Goal: Transaction & Acquisition: Purchase product/service

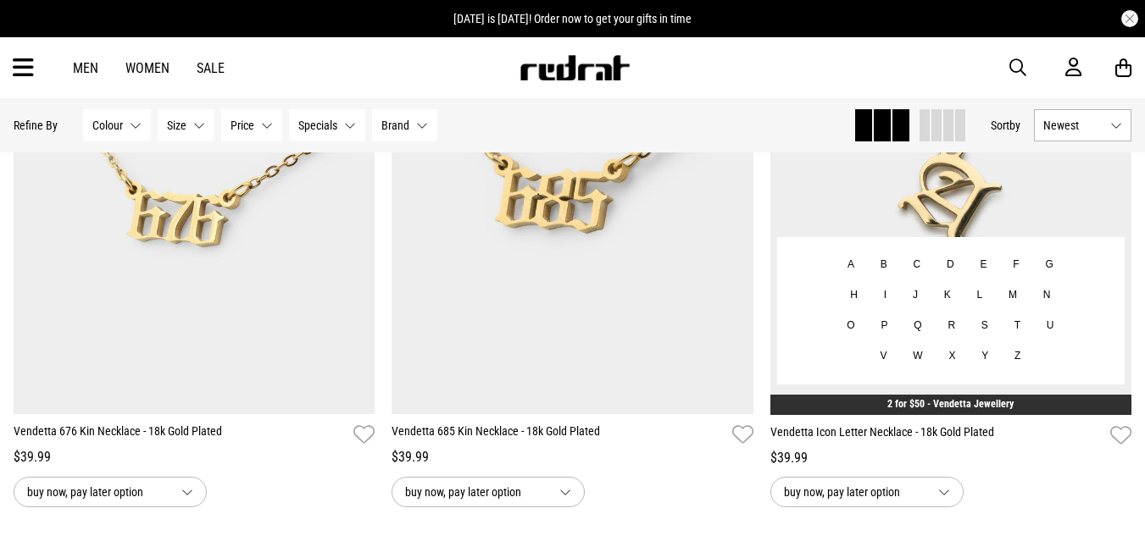
scroll to position [1017, 0]
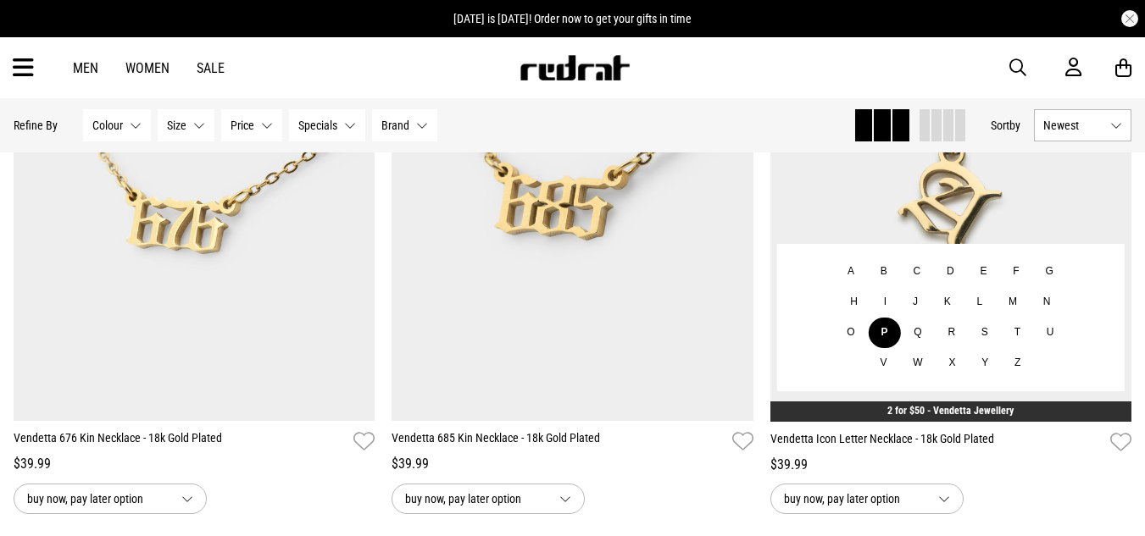
click at [884, 336] on button "P" at bounding box center [884, 333] width 33 height 31
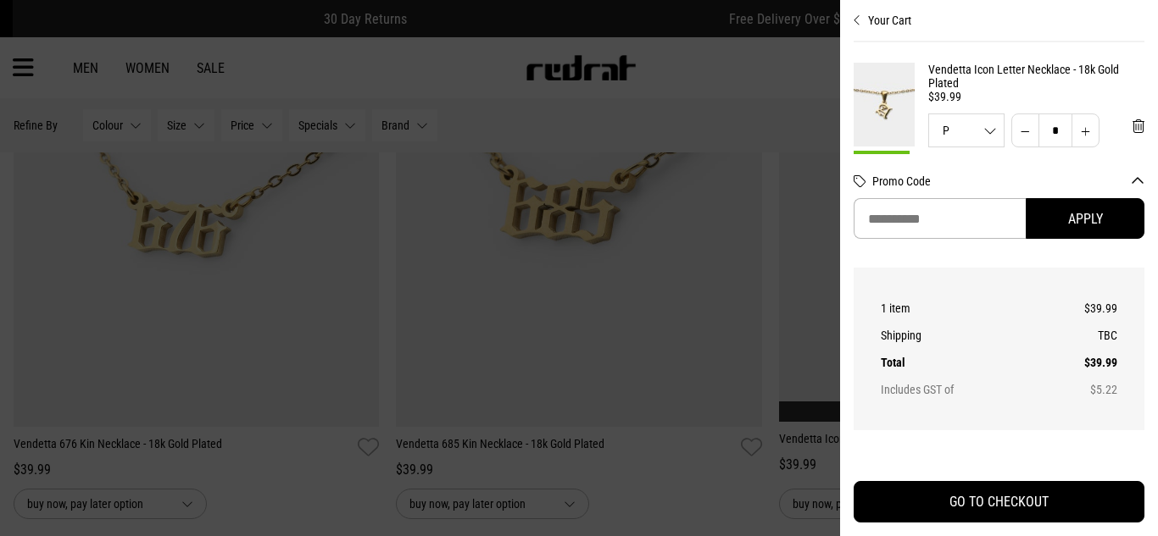
click at [687, 330] on div at bounding box center [579, 268] width 1158 height 536
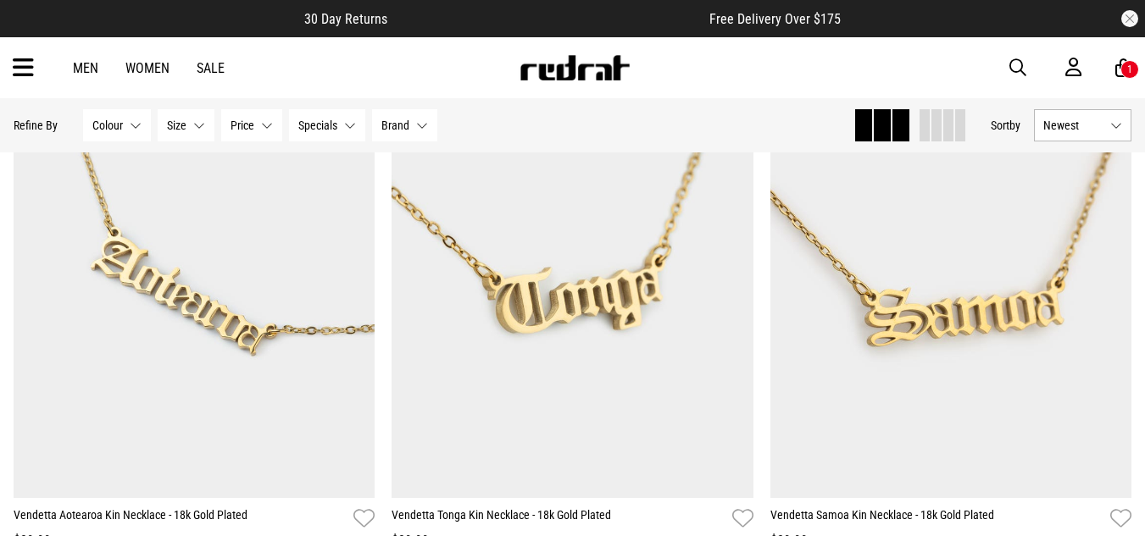
scroll to position [278, 0]
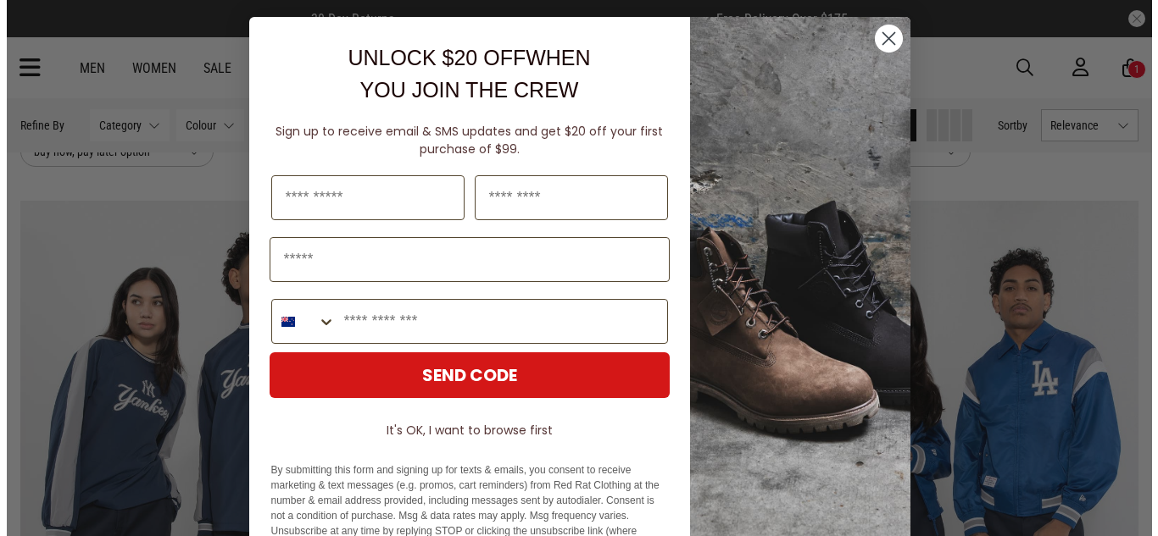
scroll to position [2644, 0]
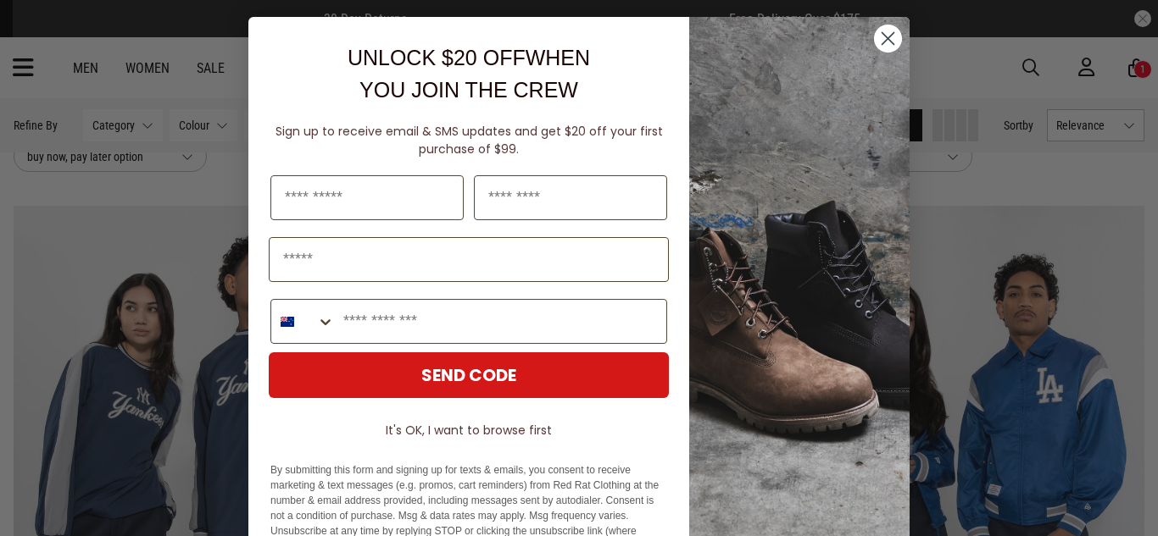
click at [877, 32] on circle "Close dialog" at bounding box center [888, 39] width 28 height 28
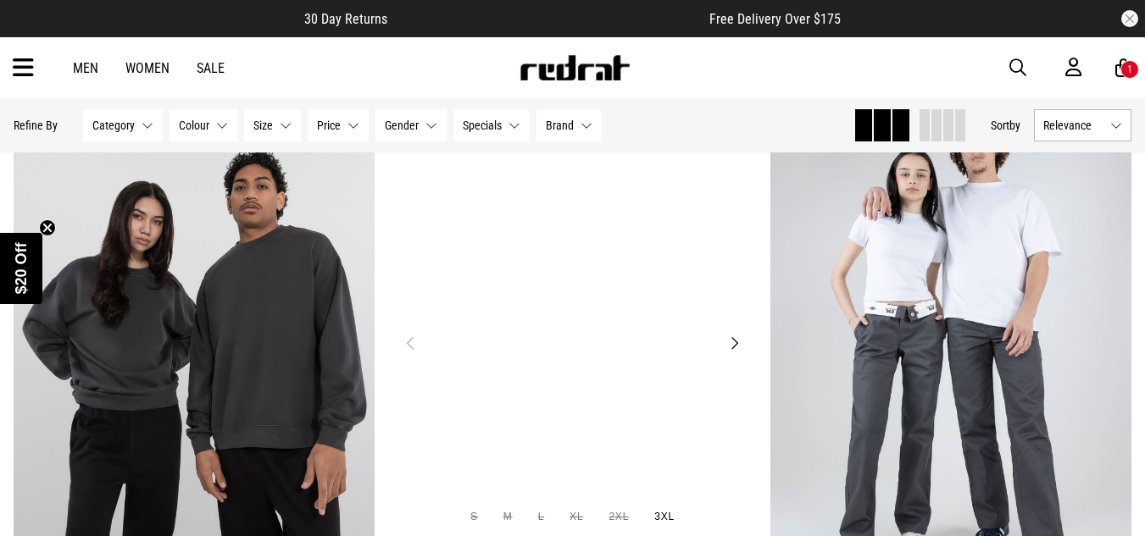
scroll to position [4068, 0]
